Goal: Task Accomplishment & Management: Use online tool/utility

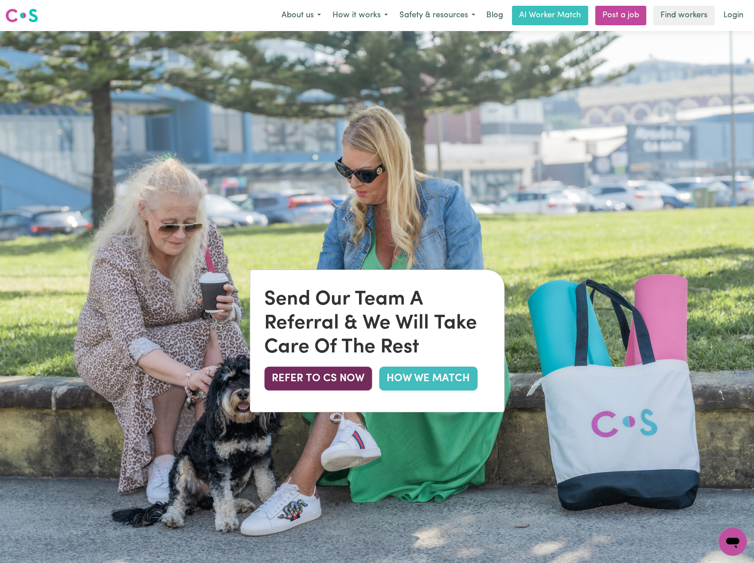
click at [348, 377] on button "REFER TO CS NOW" at bounding box center [318, 379] width 108 height 24
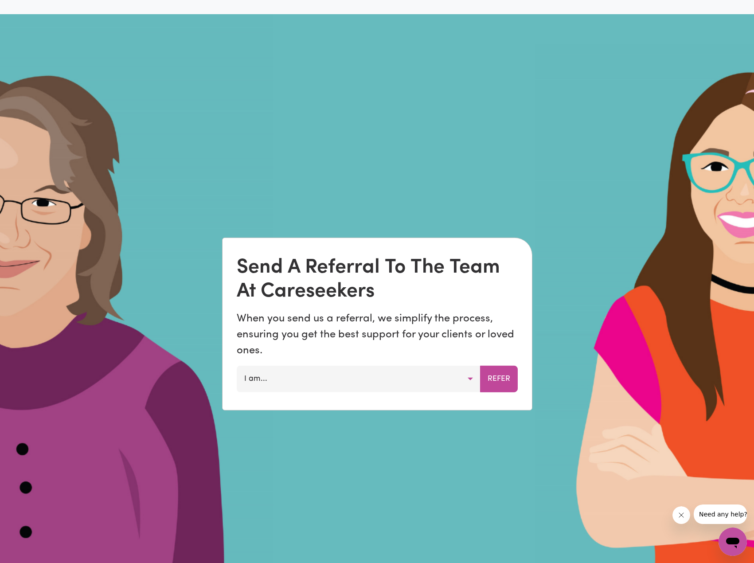
scroll to position [786, 0]
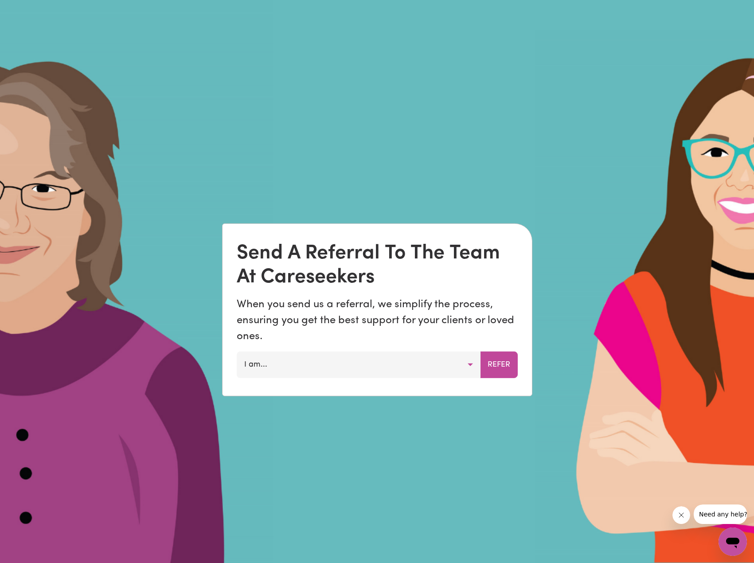
click at [421, 365] on button "I am..." at bounding box center [359, 364] width 244 height 27
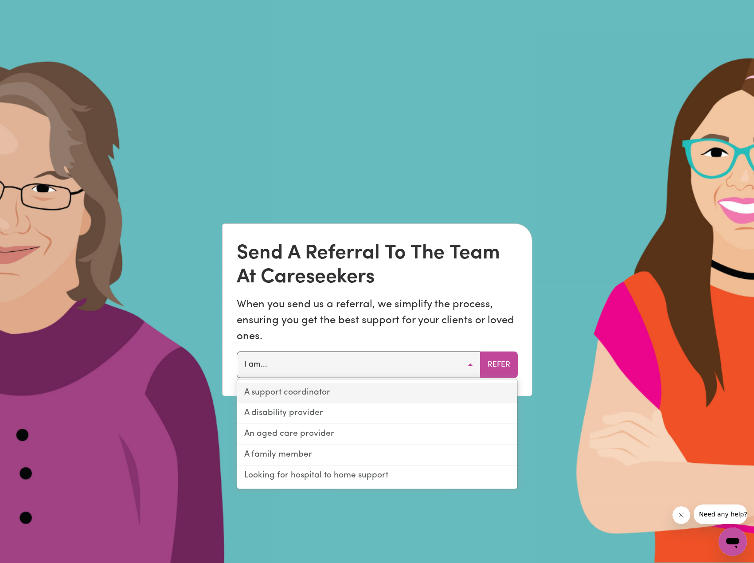
click at [301, 394] on link "A support coordinator" at bounding box center [377, 393] width 280 height 21
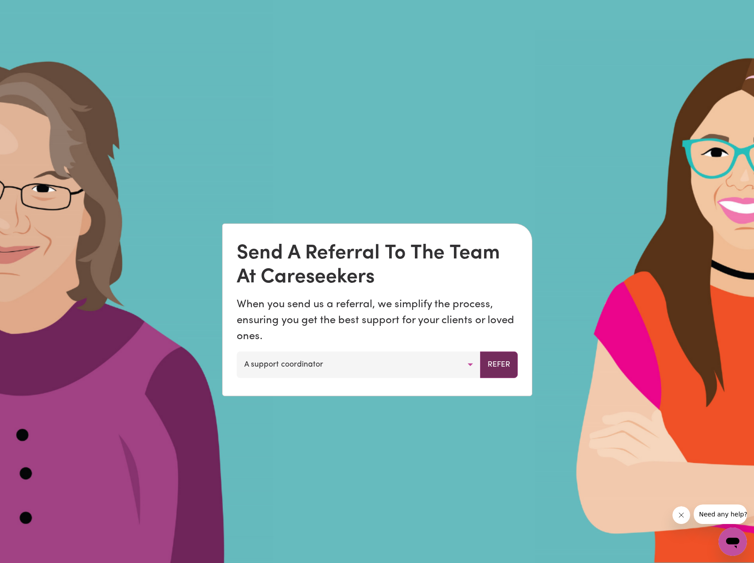
click at [504, 362] on button "Refer" at bounding box center [499, 364] width 38 height 27
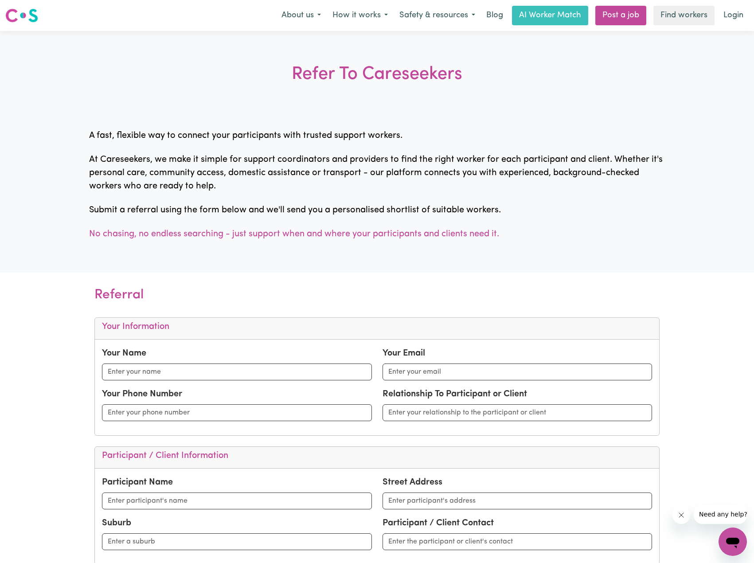
scroll to position [222, 0]
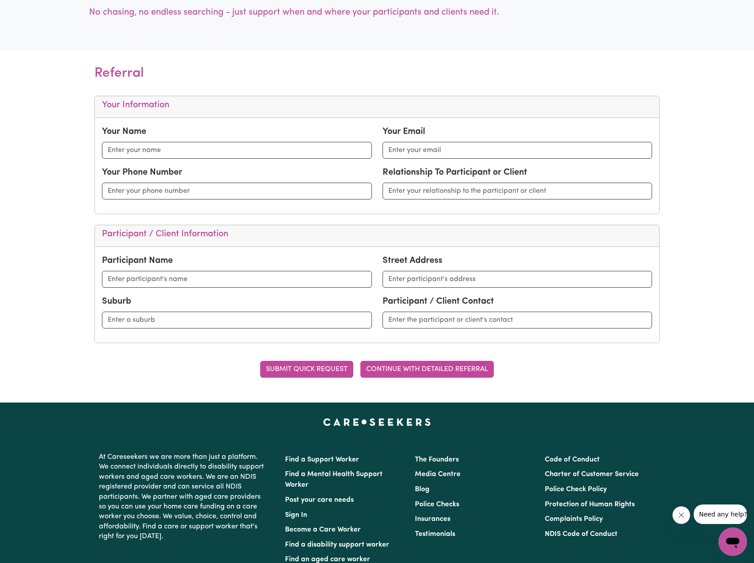
click at [431, 370] on button "CONTINUE WITH DETAILED REFERRAL" at bounding box center [427, 369] width 133 height 17
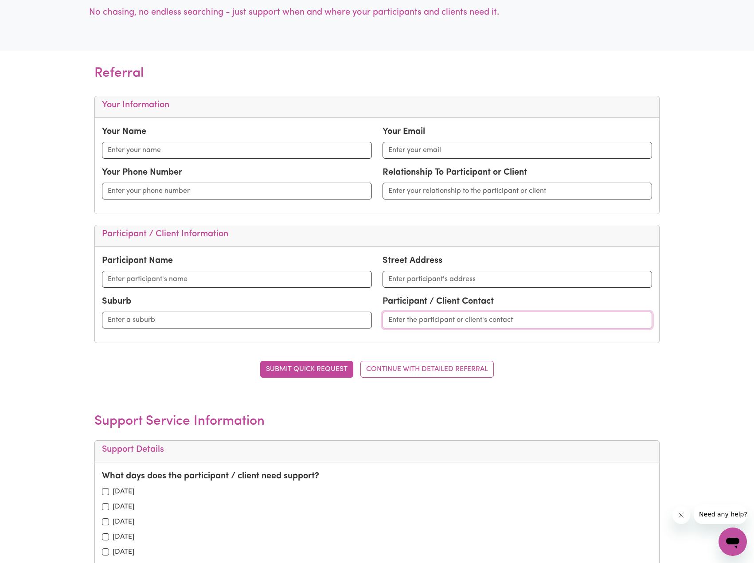
click at [426, 326] on input "text" at bounding box center [518, 320] width 270 height 17
click at [298, 322] on input "text" at bounding box center [237, 320] width 270 height 17
click at [209, 282] on input "text" at bounding box center [237, 279] width 270 height 17
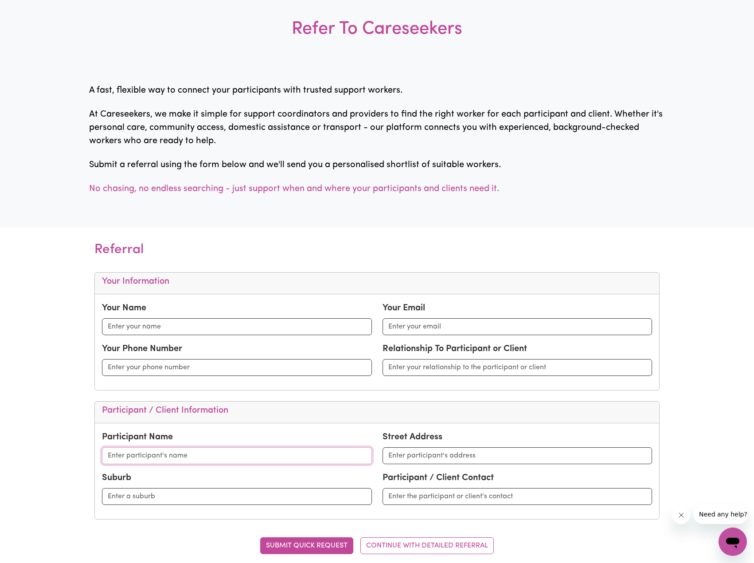
scroll to position [44, 0]
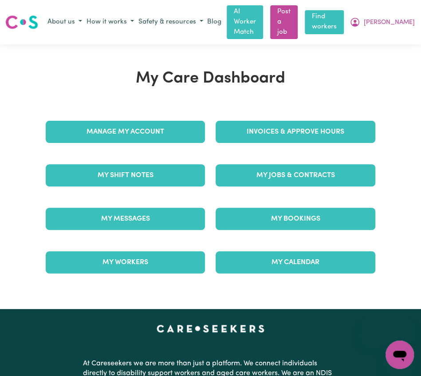
click at [344, 17] on link "Find workers" at bounding box center [324, 22] width 39 height 24
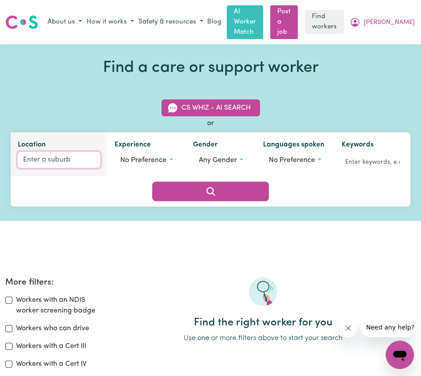
click at [58, 152] on input "Location" at bounding box center [59, 160] width 82 height 16
type input "ade"
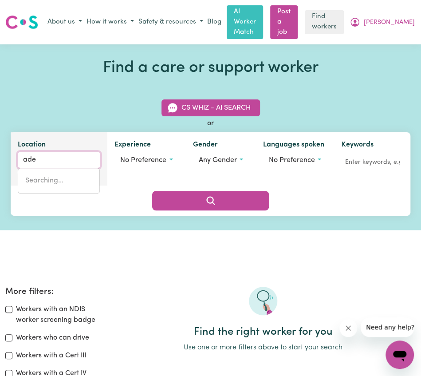
type input "adeLAIDE, [GEOGRAPHIC_DATA], 5000"
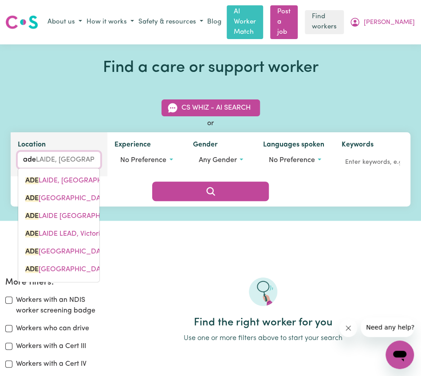
type input "adel"
type input "adelAIDE, [GEOGRAPHIC_DATA], 5000"
type input "[PERSON_NAME]"
type input "adelaIDE, [GEOGRAPHIC_DATA], 5000"
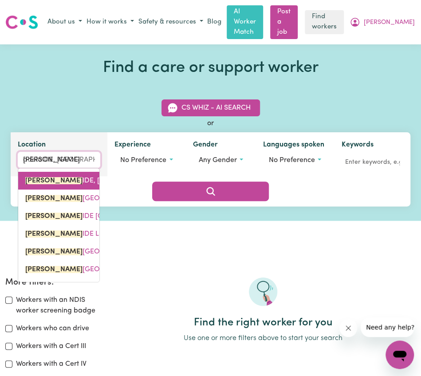
click at [64, 177] on span "[PERSON_NAME], [GEOGRAPHIC_DATA], 5000" at bounding box center [107, 180] width 165 height 7
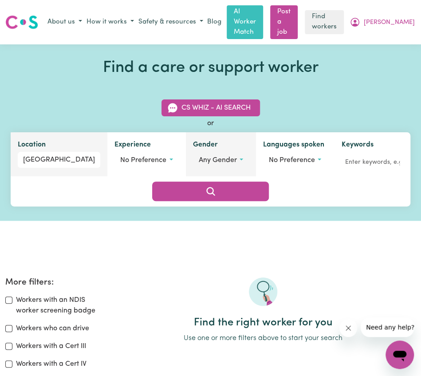
click at [223, 157] on span "Any gender" at bounding box center [218, 160] width 38 height 7
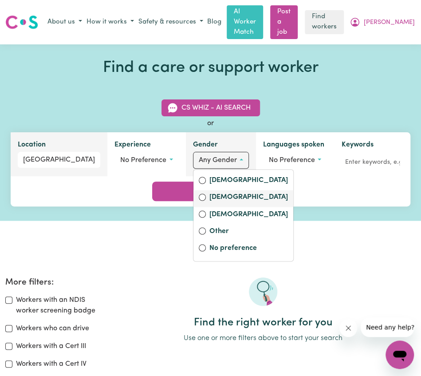
click at [218, 192] on label "[DEMOGRAPHIC_DATA]" at bounding box center [248, 198] width 78 height 12
click at [206, 193] on input "[DEMOGRAPHIC_DATA]" at bounding box center [202, 196] width 7 height 7
radio input "true"
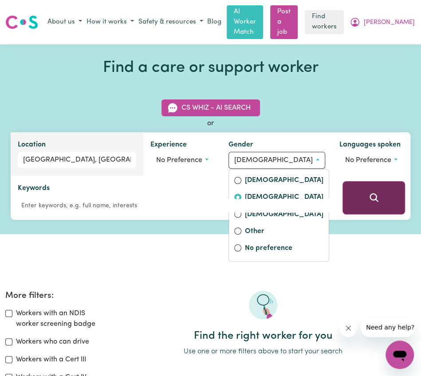
click at [342, 185] on button "Search" at bounding box center [373, 197] width 63 height 33
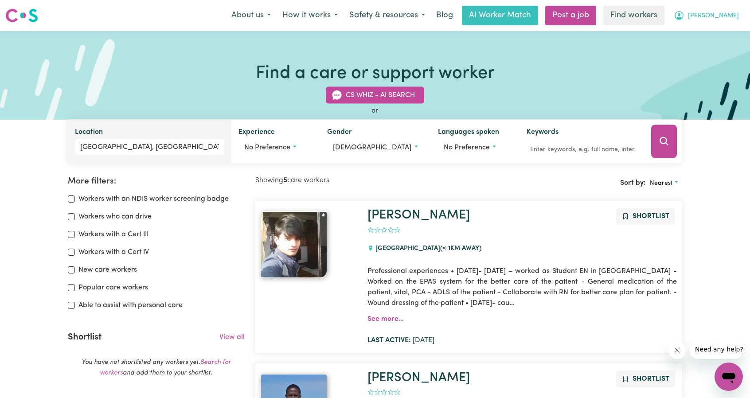
click at [420, 8] on button "[PERSON_NAME]" at bounding box center [706, 15] width 77 height 19
click at [420, 50] on link "Logout" at bounding box center [710, 51] width 70 height 17
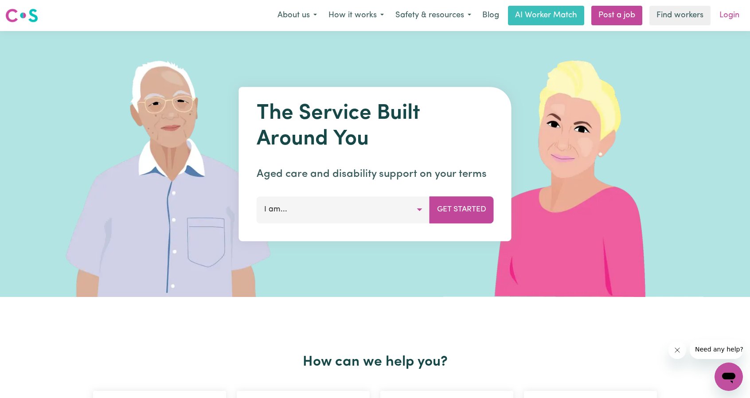
click at [420, 15] on link "Login" at bounding box center [729, 16] width 31 height 20
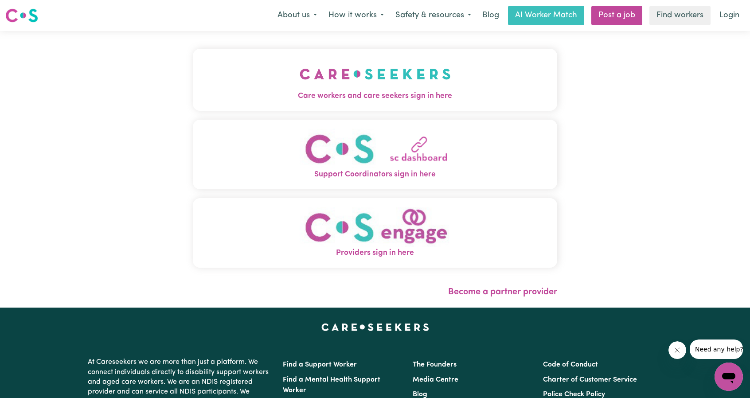
click at [405, 72] on img "Care workers and care seekers sign in here" at bounding box center [375, 74] width 151 height 33
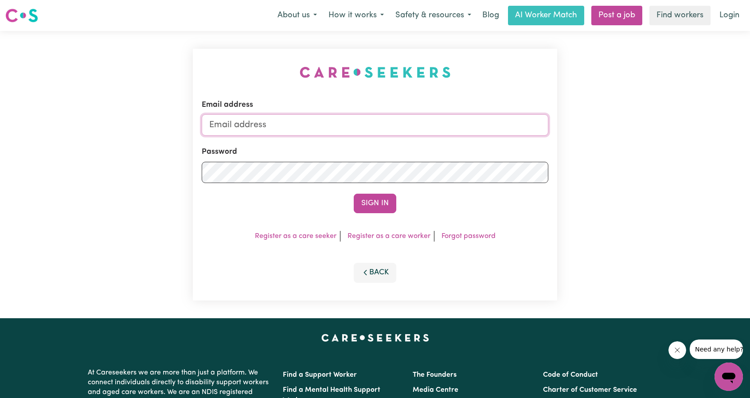
click at [396, 129] on input "Email address" at bounding box center [375, 124] width 347 height 21
click at [356, 134] on input "Email address" at bounding box center [375, 124] width 347 height 21
drag, startPoint x: 255, startPoint y: 127, endPoint x: 459, endPoint y: 150, distance: 206.1
click at [420, 142] on form "Email address [EMAIL_ADDRESS][PERSON_NAME][DOMAIN_NAME] Password Sign In" at bounding box center [375, 156] width 347 height 114
type input "[EMAIL_ADDRESS][DOMAIN_NAME]"
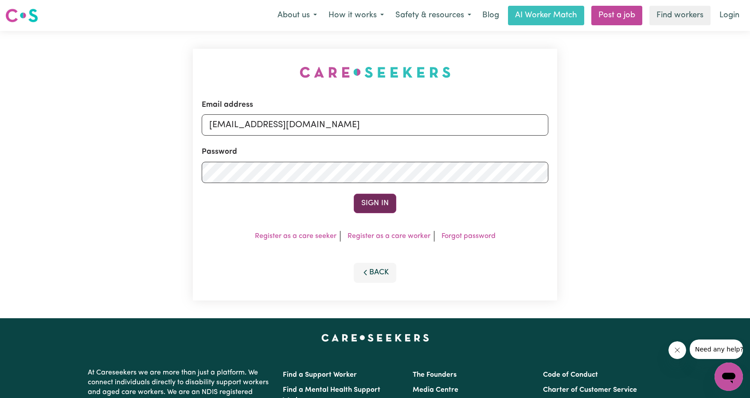
click at [383, 199] on button "Sign In" at bounding box center [375, 204] width 43 height 20
